Goal: Check status: Check status

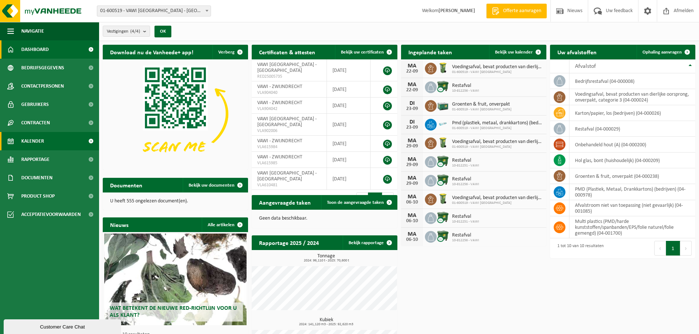
click at [35, 139] on span "Kalender" at bounding box center [32, 141] width 23 height 18
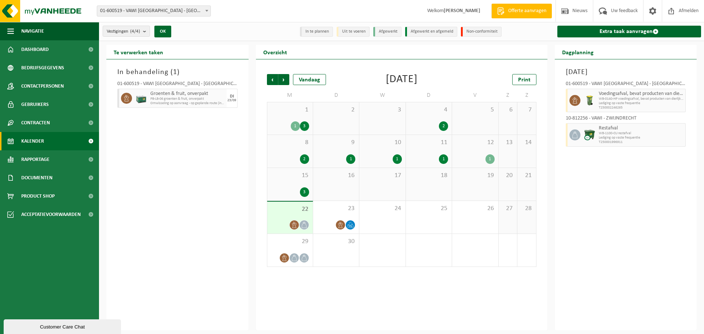
click at [288, 220] on div at bounding box center [290, 225] width 38 height 10
click at [327, 218] on div "23" at bounding box center [336, 217] width 46 height 33
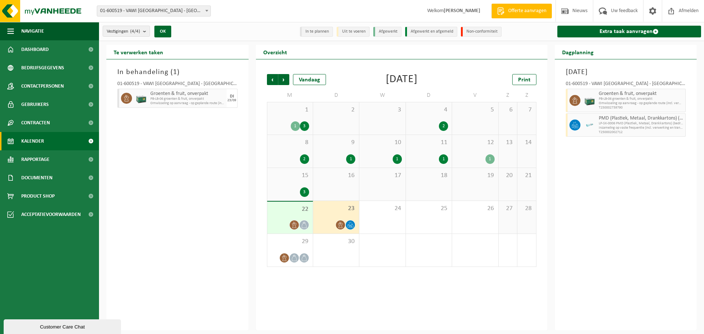
click at [327, 218] on div "23" at bounding box center [336, 217] width 46 height 33
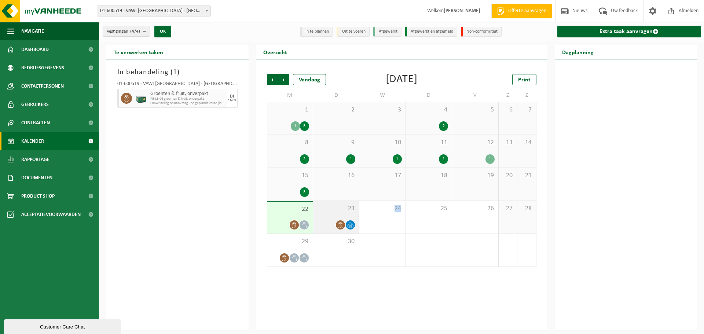
click at [327, 218] on div "23" at bounding box center [336, 217] width 46 height 33
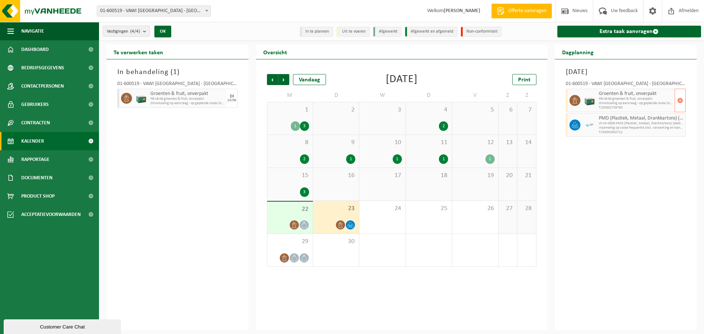
click at [624, 100] on span "PB-LB-06 groenten & fruit, onverpakt" at bounding box center [636, 99] width 74 height 4
click at [584, 104] on div at bounding box center [590, 100] width 15 height 23
click at [614, 105] on span "Omwisseling op aanvraag - op geplande route (incl. verwerking)" at bounding box center [636, 103] width 74 height 4
click at [340, 225] on icon at bounding box center [340, 225] width 6 height 6
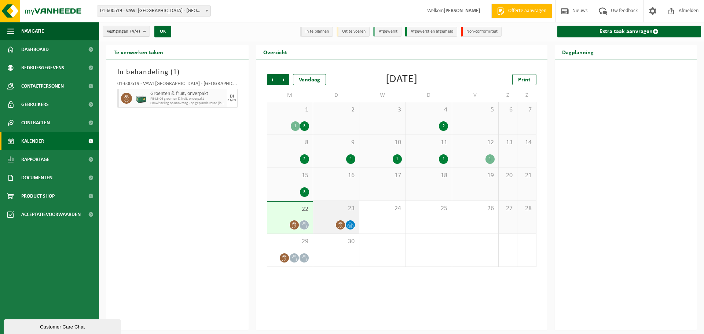
click at [340, 225] on icon at bounding box center [340, 225] width 6 height 6
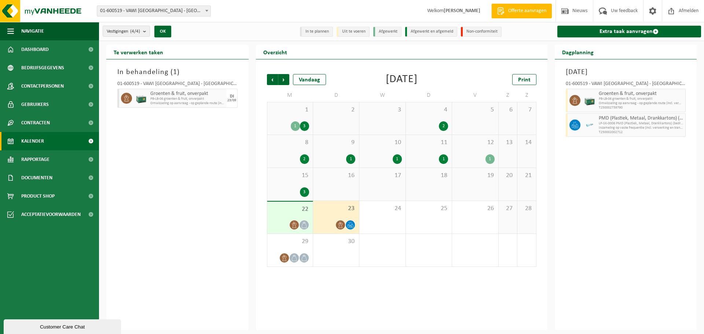
click at [340, 225] on icon at bounding box center [340, 225] width 6 height 6
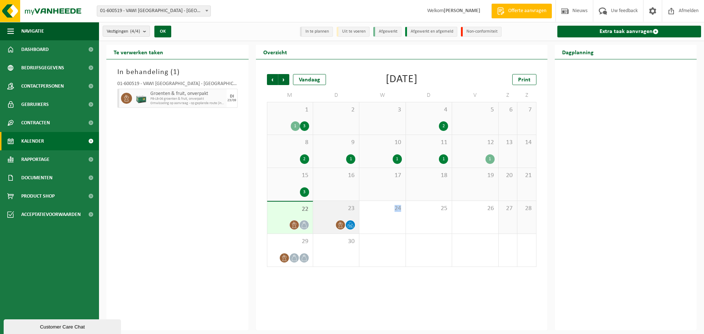
click at [340, 225] on icon at bounding box center [340, 225] width 6 height 6
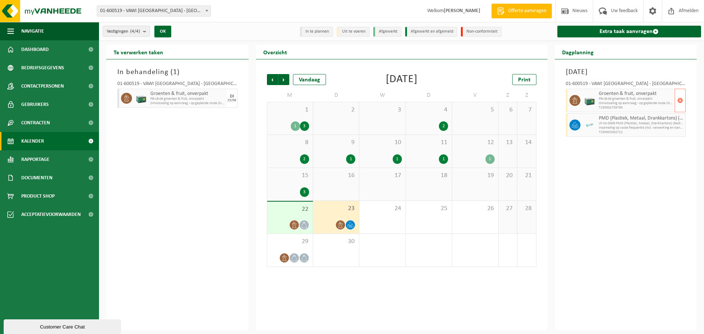
click at [579, 103] on span at bounding box center [575, 100] width 11 height 11
click at [611, 101] on span "PB-LB-06 groenten & fruit, onverpakt" at bounding box center [636, 99] width 74 height 4
click at [633, 237] on div "[DATE] 01-600519 - VAWI [GEOGRAPHIC_DATA] - [GEOGRAPHIC_DATA] Groenten & fruit,…" at bounding box center [626, 194] width 142 height 271
click at [280, 239] on span "29" at bounding box center [290, 242] width 38 height 8
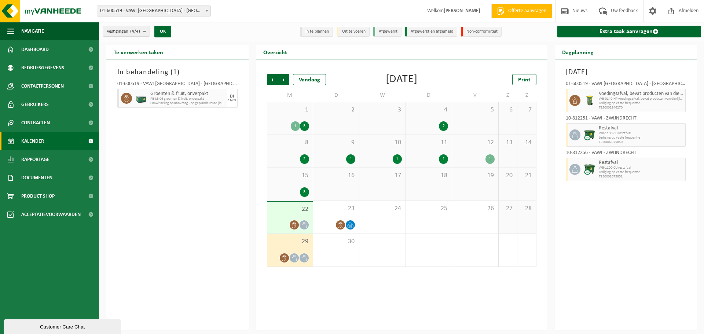
click at [275, 220] on div at bounding box center [290, 225] width 38 height 10
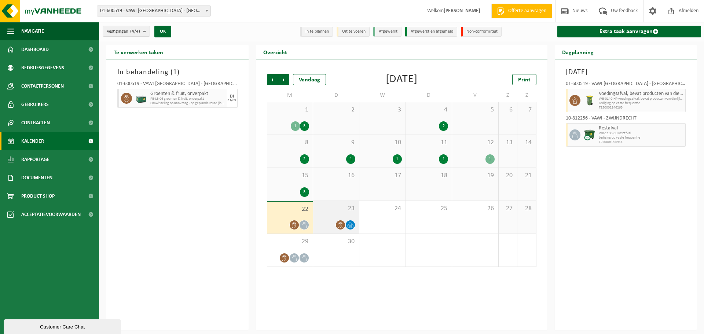
click at [331, 207] on span "23" at bounding box center [336, 209] width 39 height 8
